Goal: Communication & Community: Connect with others

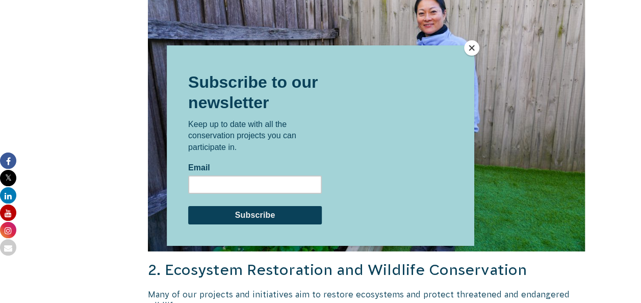
scroll to position [1542, 0]
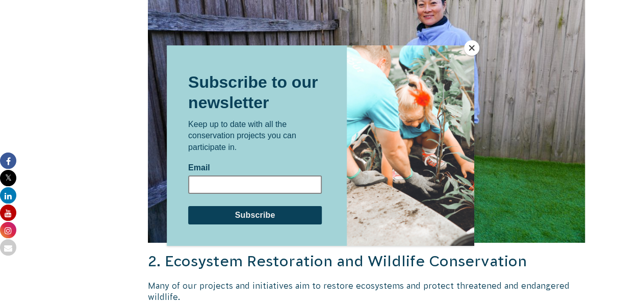
click at [209, 186] on input "Email" at bounding box center [255, 184] width 134 height 18
click at [233, 186] on input "Email" at bounding box center [255, 184] width 134 height 18
type input "gyawalin@gmail.com"
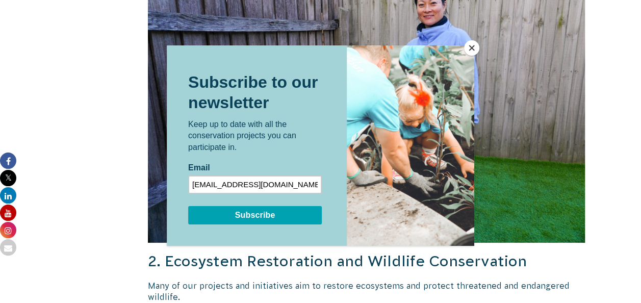
click at [256, 216] on input "Subscribe" at bounding box center [255, 215] width 134 height 18
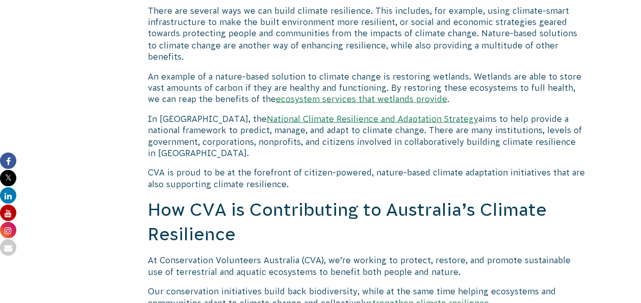
scroll to position [0, 0]
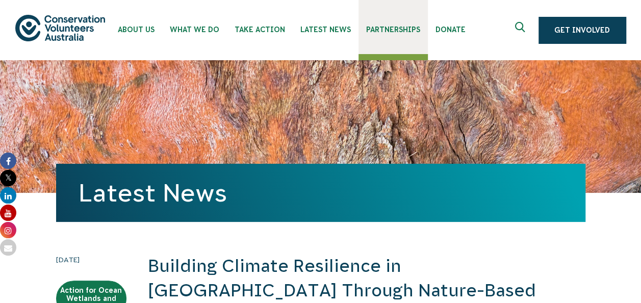
click at [399, 30] on span "Partnerships" at bounding box center [393, 29] width 54 height 8
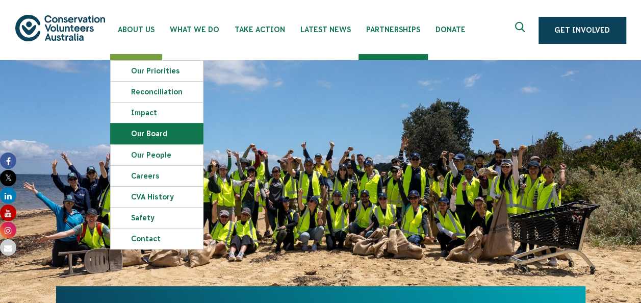
click at [149, 131] on link "Our Board" at bounding box center [157, 133] width 92 height 20
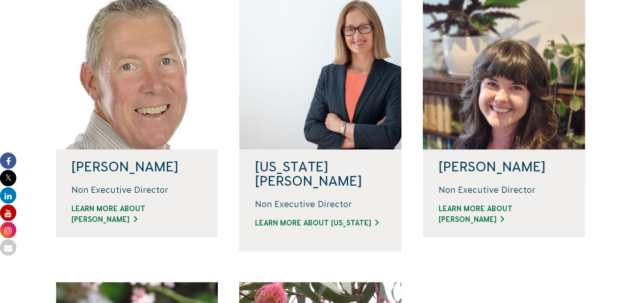
scroll to position [292, 0]
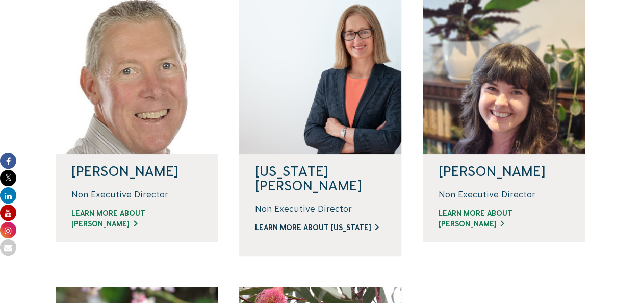
click at [373, 222] on link "LEARN MORE ABOUT VIRGINIA" at bounding box center [320, 227] width 132 height 11
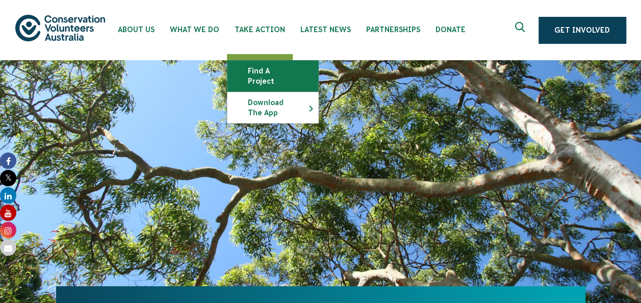
click at [266, 73] on link "Find a project" at bounding box center [272, 76] width 91 height 31
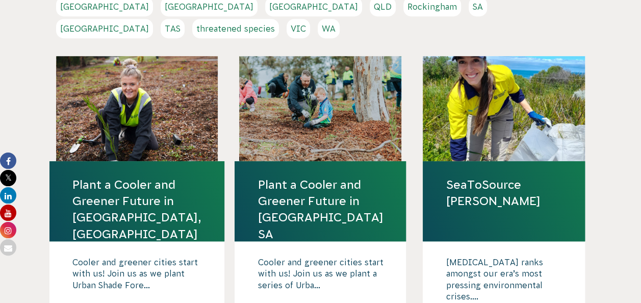
scroll to position [258, 0]
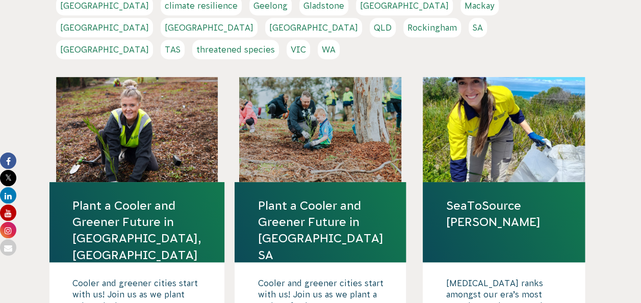
click at [124, 197] on link "Plant a Cooler and Greener Future in [GEOGRAPHIC_DATA], [GEOGRAPHIC_DATA]" at bounding box center [136, 230] width 129 height 66
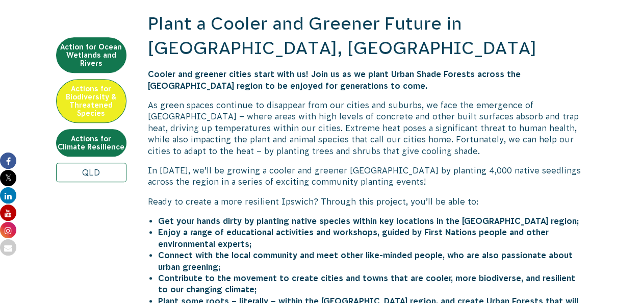
scroll to position [362, 0]
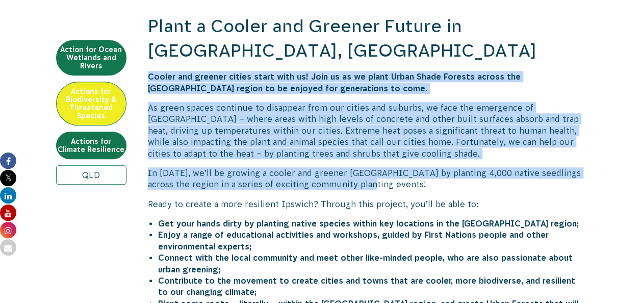
drag, startPoint x: 148, startPoint y: 52, endPoint x: 354, endPoint y: 158, distance: 231.0
copy div "Cooler and greener cities start with us! Join us as we plant Urban Shade Forest…"
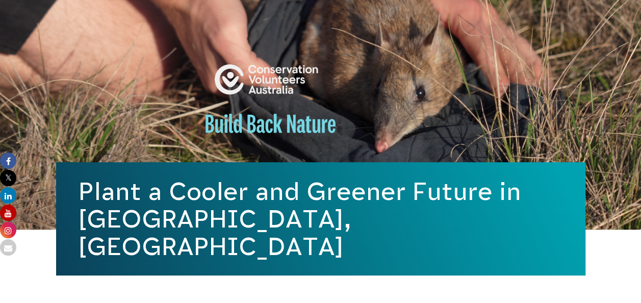
scroll to position [0, 0]
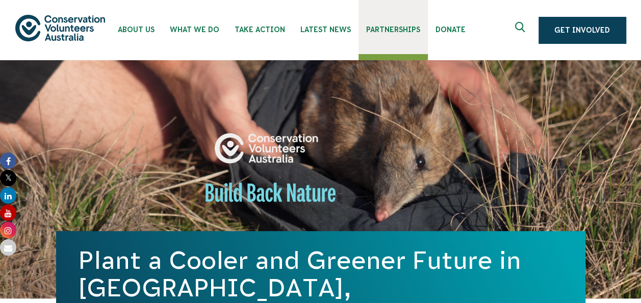
click at [388, 27] on span "Partnerships" at bounding box center [393, 29] width 54 height 8
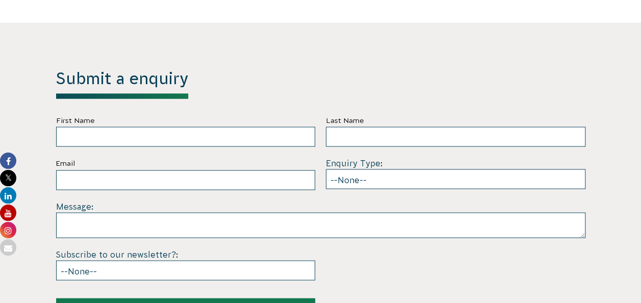
scroll to position [2903, 0]
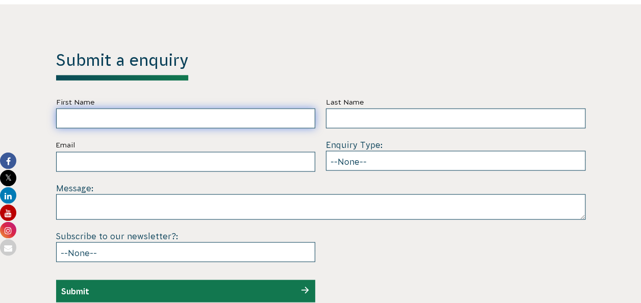
click at [105, 109] on input "First Name" at bounding box center [185, 119] width 259 height 20
type input "Dr. Narayan Gyawali"
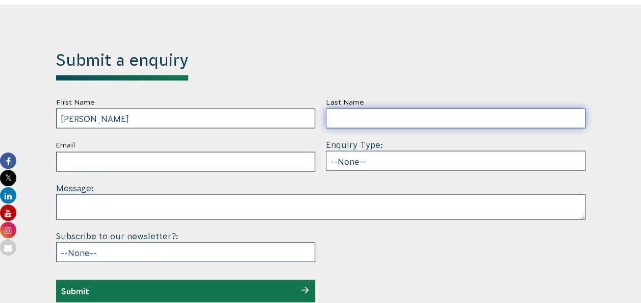
type input "Dr. Narayan Gyawali"
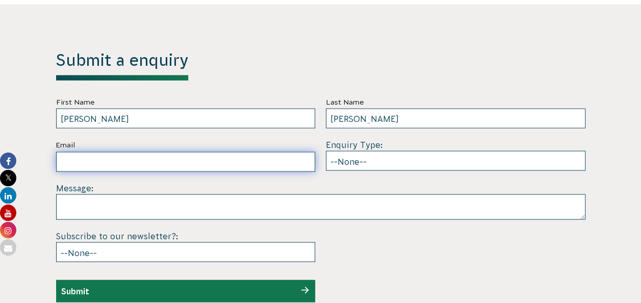
type input "gyawalin@gmail.com"
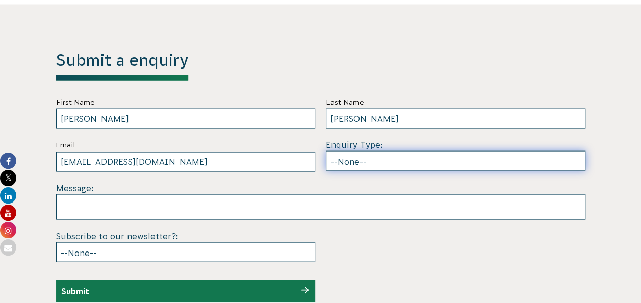
click at [401, 151] on select "--None-- Partnering on conservation and community projects Financial sponsorshi…" at bounding box center [455, 161] width 259 height 20
select select "Other"
click at [326, 151] on select "--None-- Partnering on conservation and community projects Financial sponsorshi…" at bounding box center [455, 161] width 259 height 20
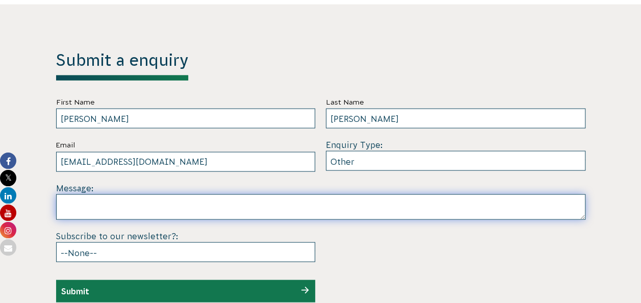
click at [85, 194] on textarea at bounding box center [320, 206] width 529 height 25
paste textarea "Subject: Exploring Cross-Learning Opportunities in Nature-Based Climate Solutio…"
drag, startPoint x: 419, startPoint y: 192, endPoint x: 58, endPoint y: 189, distance: 361.0
click at [58, 194] on textarea "Subject: Exploring Cross-Learning Opportunities in Nature-Based Climate Solutio…" at bounding box center [320, 206] width 529 height 25
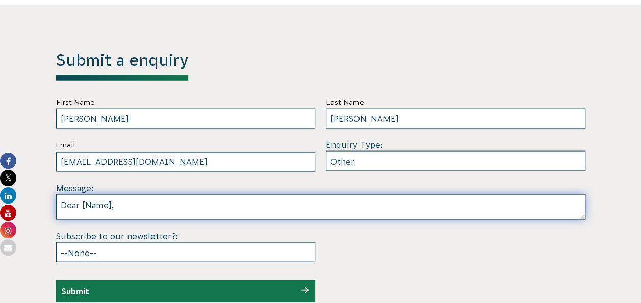
drag, startPoint x: 124, startPoint y: 195, endPoint x: 60, endPoint y: 192, distance: 64.8
click at [60, 194] on textarea "Dear [Name], I’m Dr. Narayan Gyawali from Nepal, with over 25 years of experien…" at bounding box center [320, 206] width 529 height 25
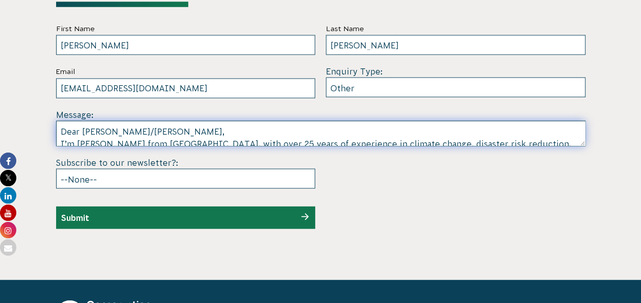
scroll to position [2981, 0]
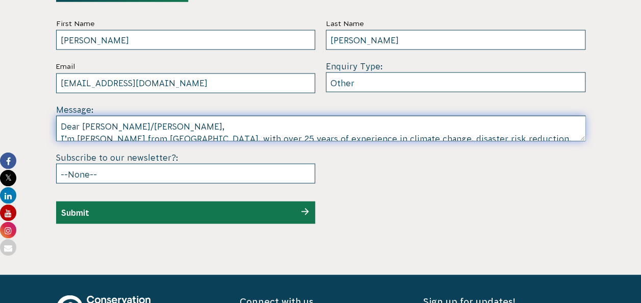
type textarea "Dear Sir/Madam, I’m Dr. Narayan Gyawali from Nepal, with over 25 years of exper…"
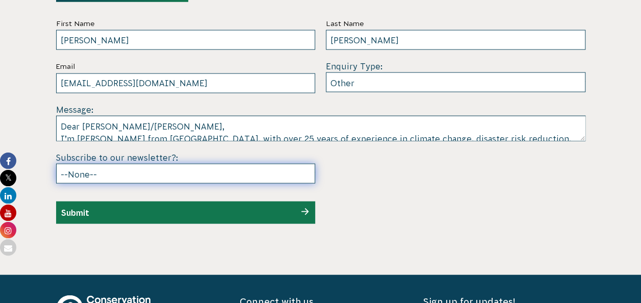
click at [245, 164] on select "--None-- Yes No" at bounding box center [185, 174] width 259 height 20
select select "Yes"
click at [56, 164] on select "--None-- Yes No" at bounding box center [185, 174] width 259 height 20
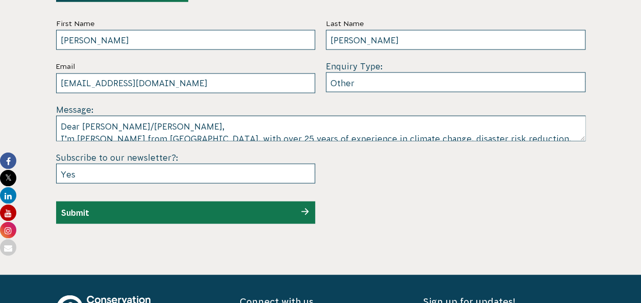
click at [78, 208] on input "Submit" at bounding box center [75, 212] width 28 height 9
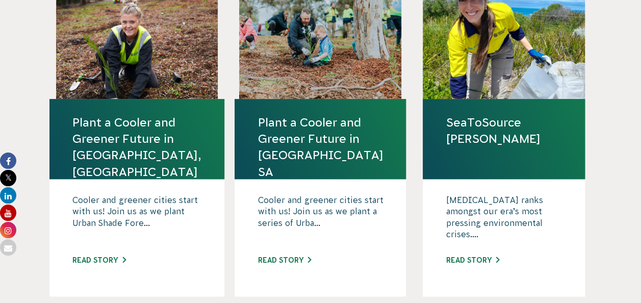
scroll to position [344, 0]
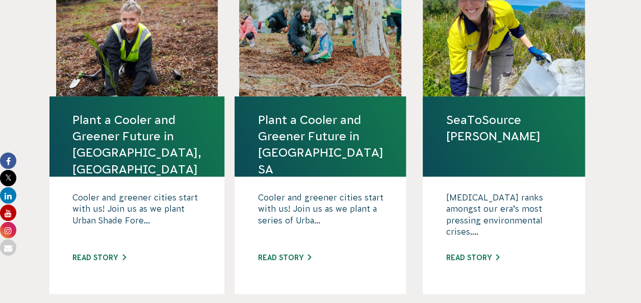
click at [310, 132] on link "Plant a Cooler and Greener Future in [GEOGRAPHIC_DATA] SA" at bounding box center [319, 145] width 125 height 66
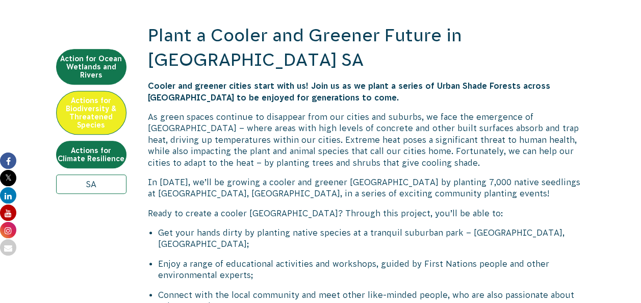
scroll to position [346, 0]
